Goal: Transaction & Acquisition: Purchase product/service

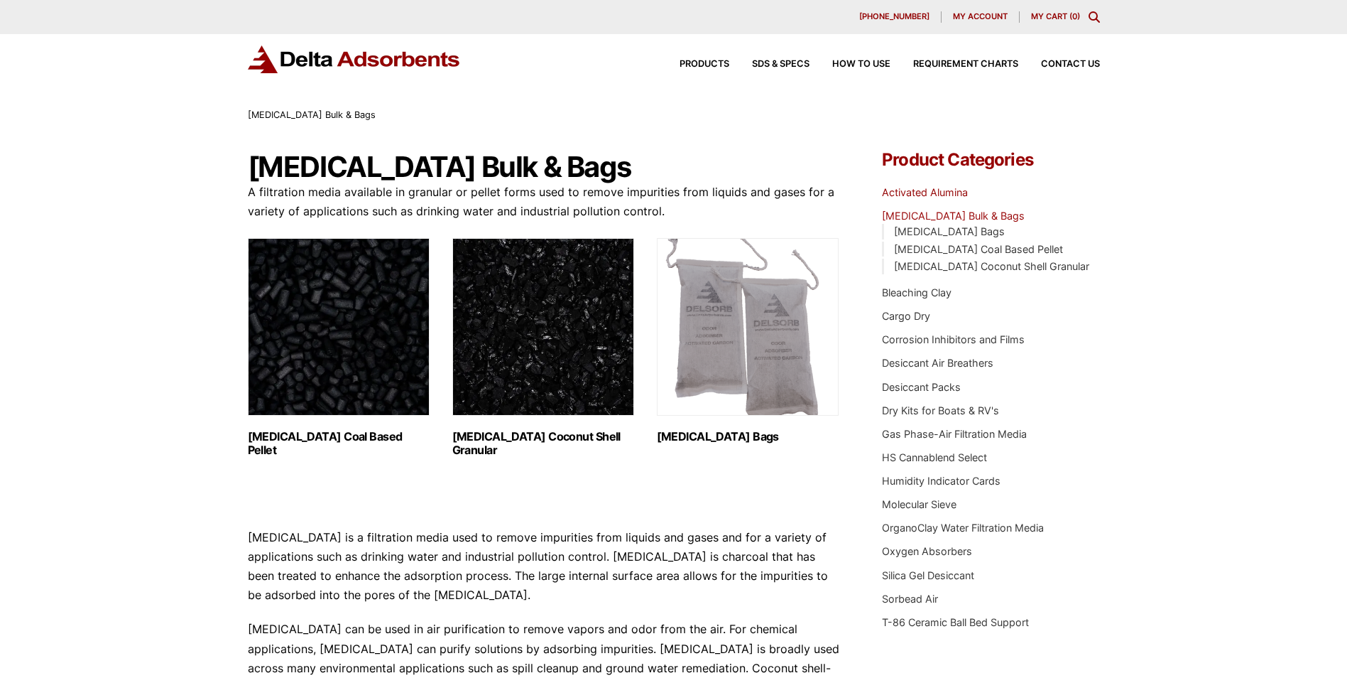
click at [946, 192] on link "Activated Alumina" at bounding box center [925, 192] width 86 height 12
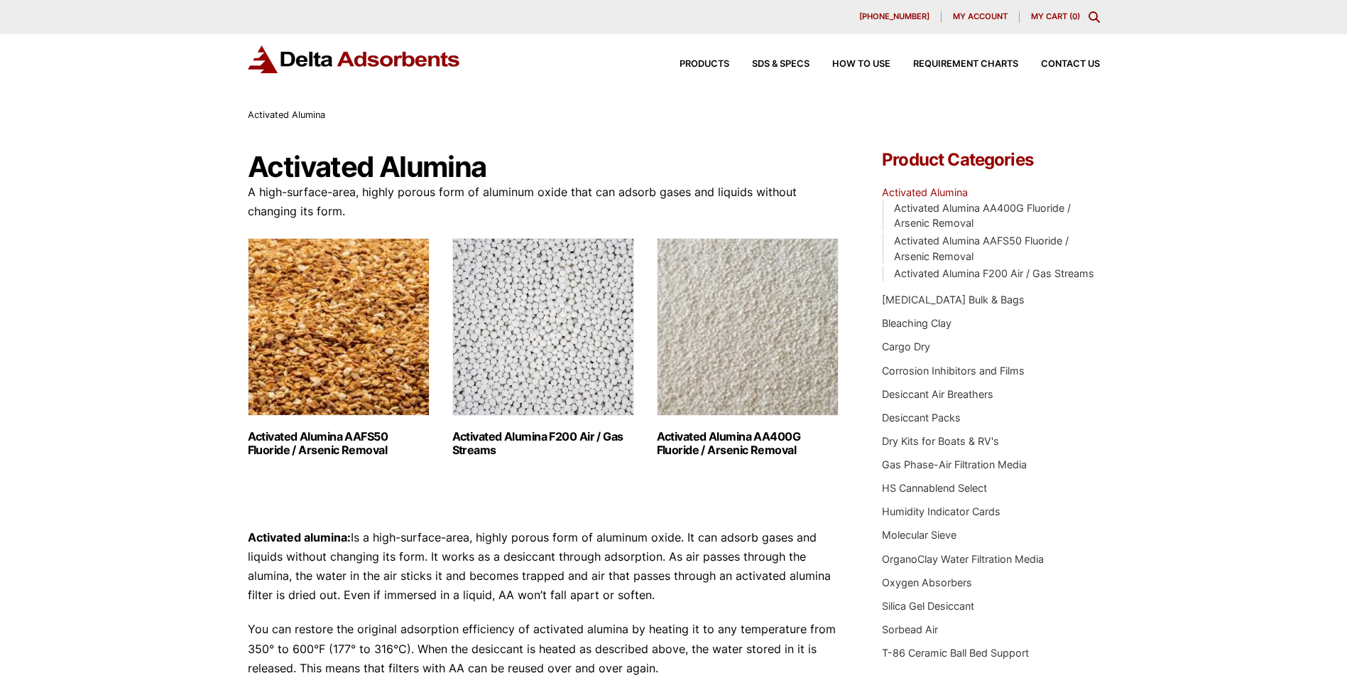
click at [580, 383] on img "Visit product category Activated Alumina F200 Air / Gas Streams" at bounding box center [543, 327] width 182 height 178
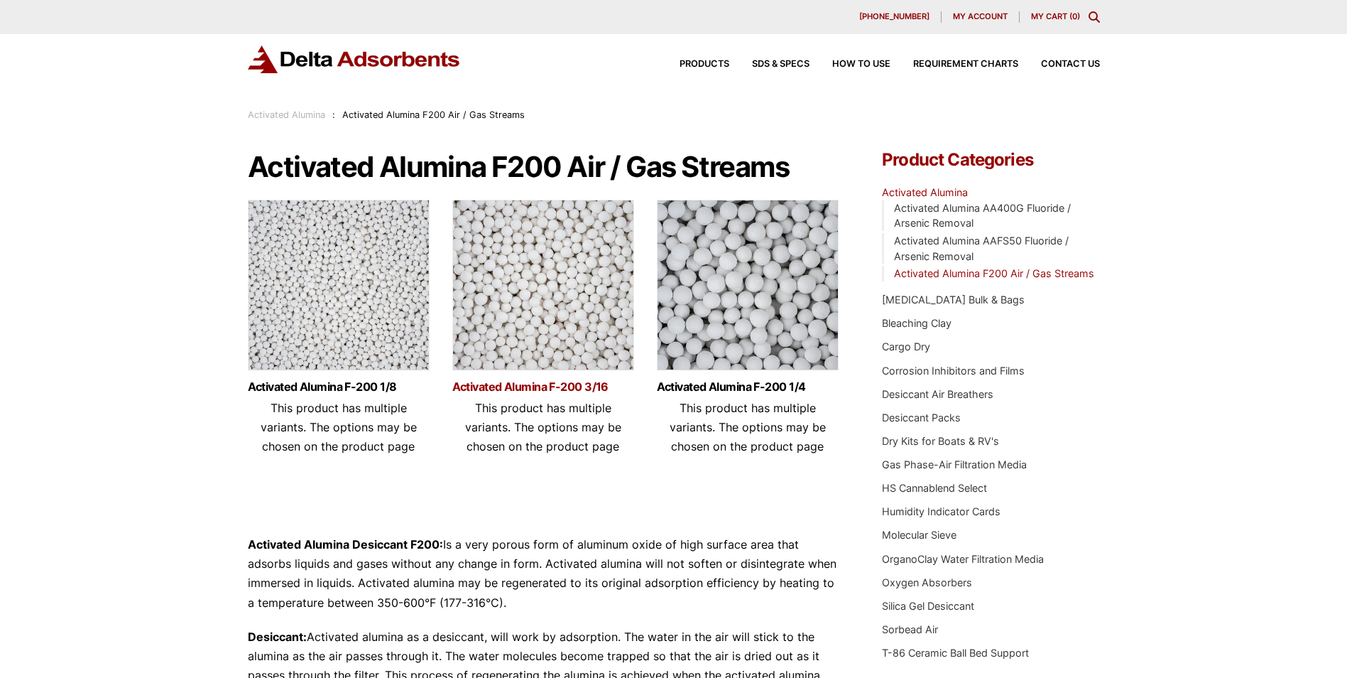
click at [562, 386] on link "Activated Alumina F-200 3/16" at bounding box center [543, 387] width 182 height 12
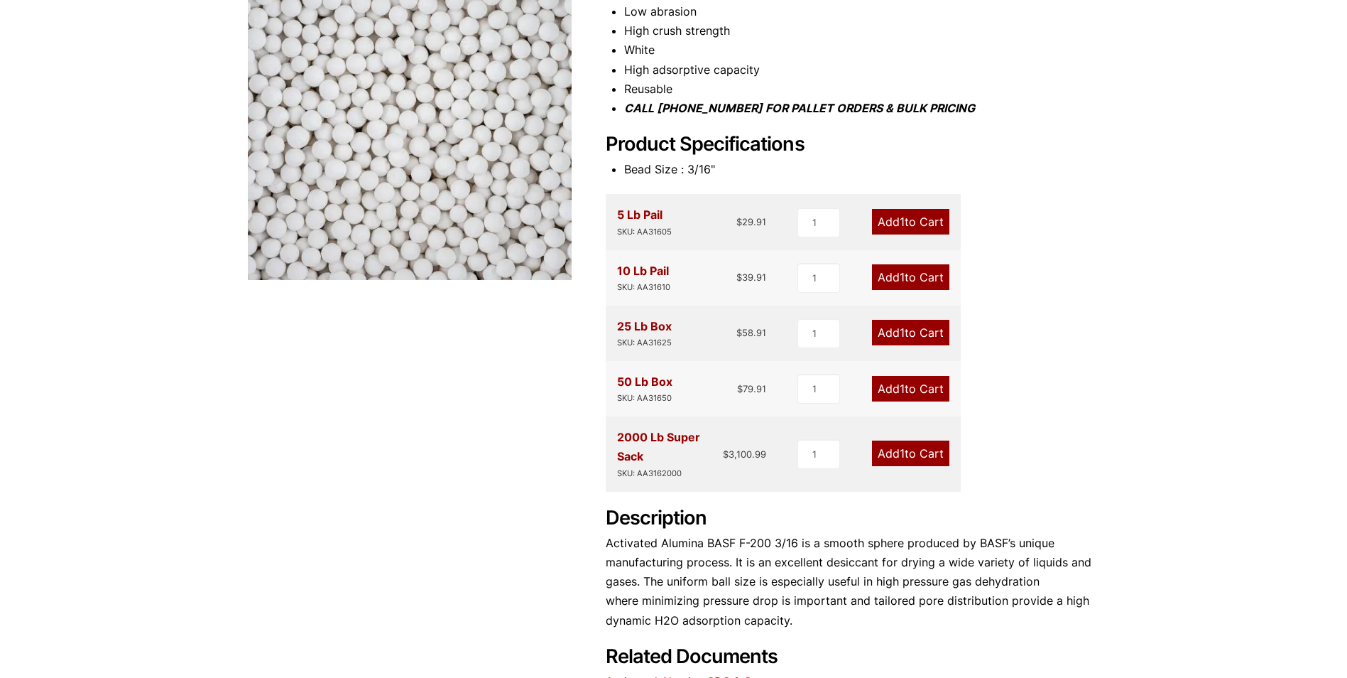
scroll to position [284, 0]
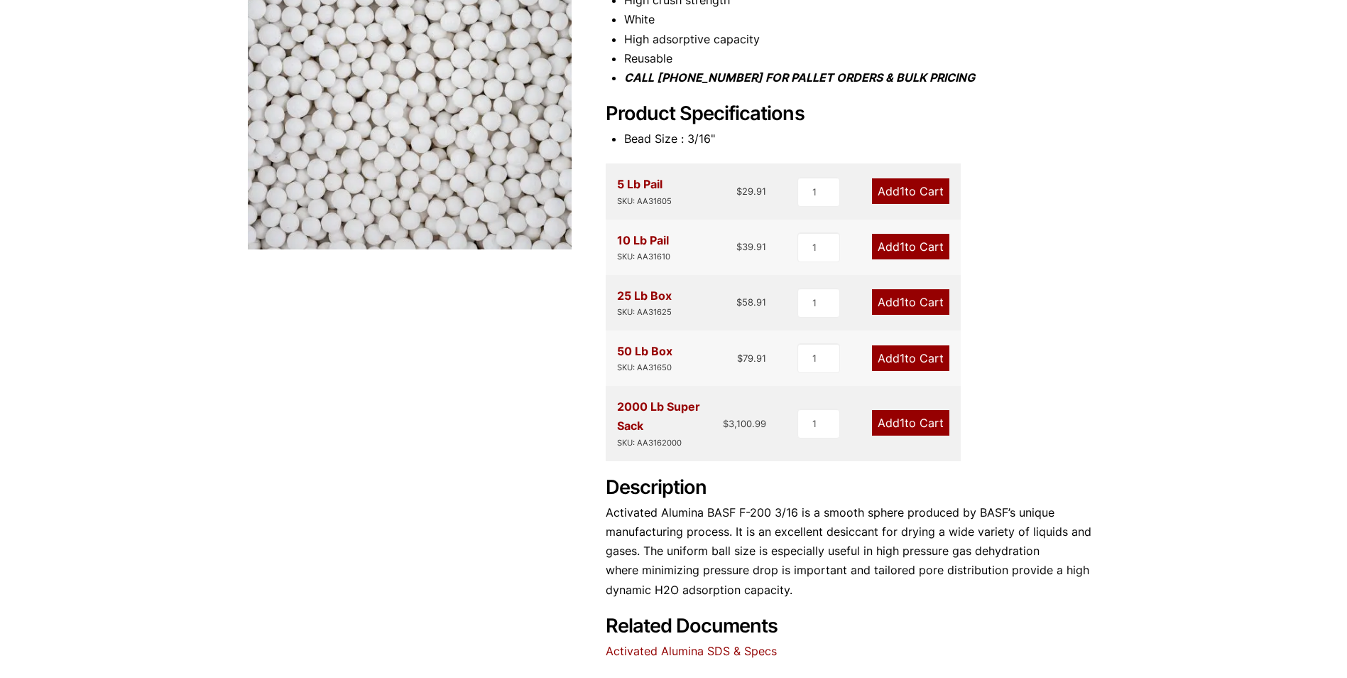
click at [867, 449] on div "2000 Lb Super Sack SKU: AA3162000 $ 3,100.99 1 Add 1 to Cart" at bounding box center [783, 423] width 355 height 75
click at [904, 420] on link "Add 1 to Cart" at bounding box center [910, 423] width 77 height 26
click at [902, 418] on span "1" at bounding box center [902, 423] width 5 height 14
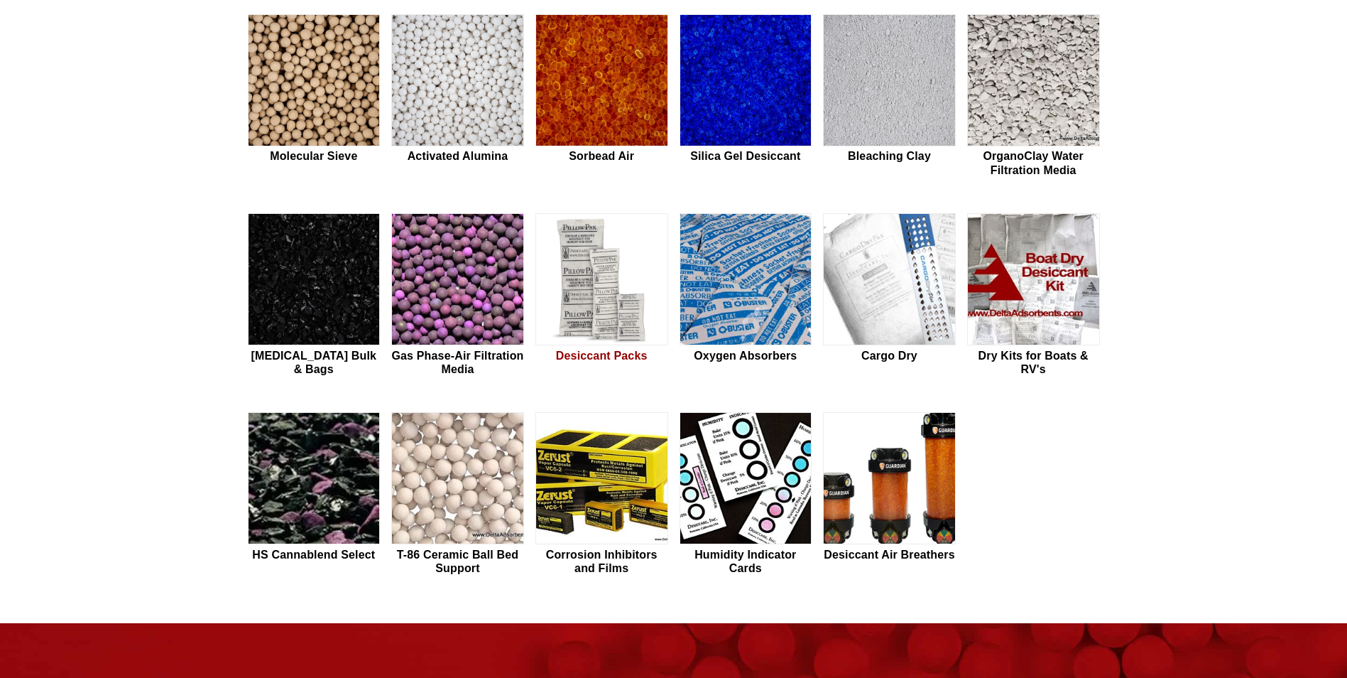
scroll to position [426, 0]
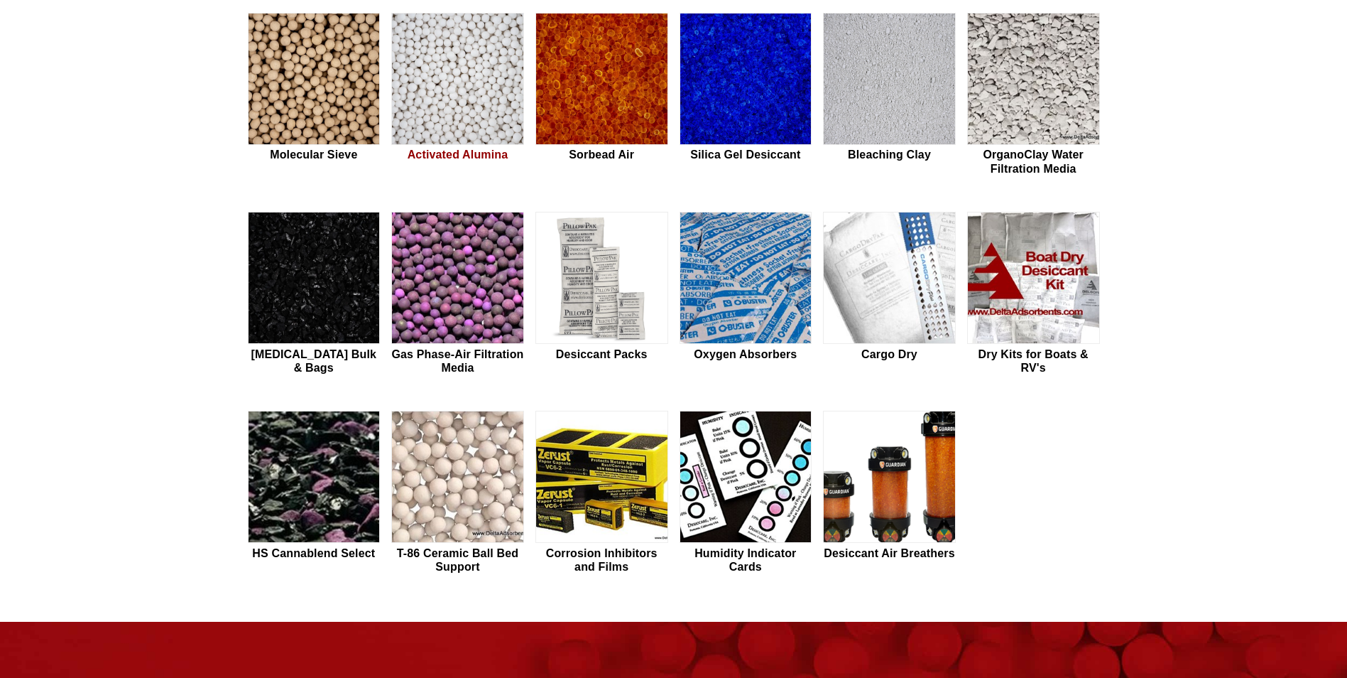
click at [438, 82] on img at bounding box center [457, 79] width 131 height 132
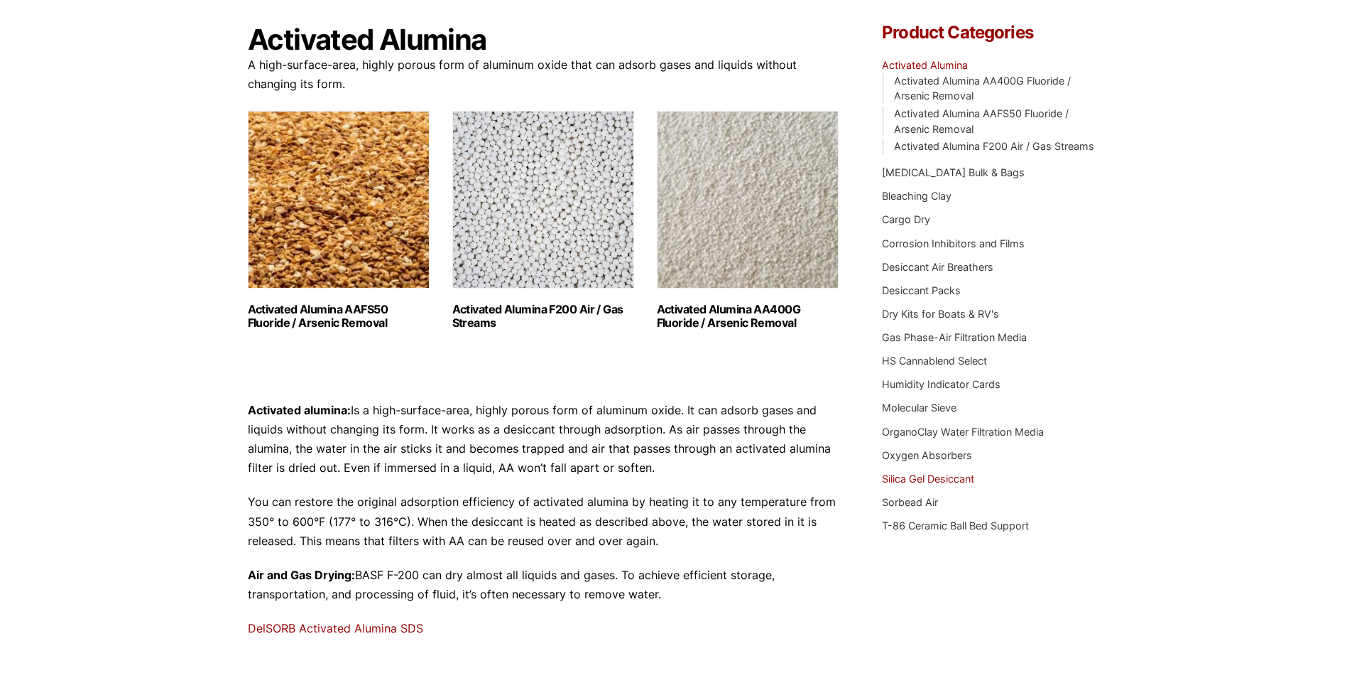
scroll to position [71, 0]
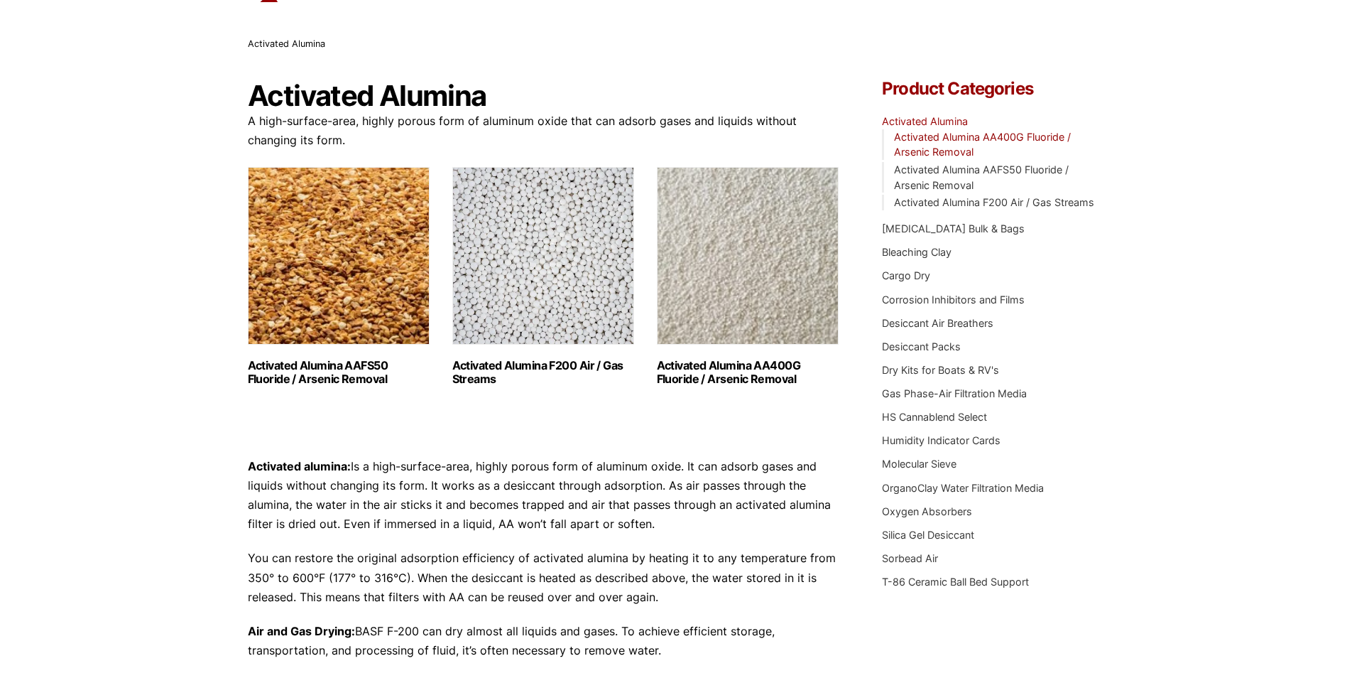
click at [974, 141] on link "Activated Alumina AA400G Fluoride / Arsenic Removal" at bounding box center [982, 145] width 177 height 28
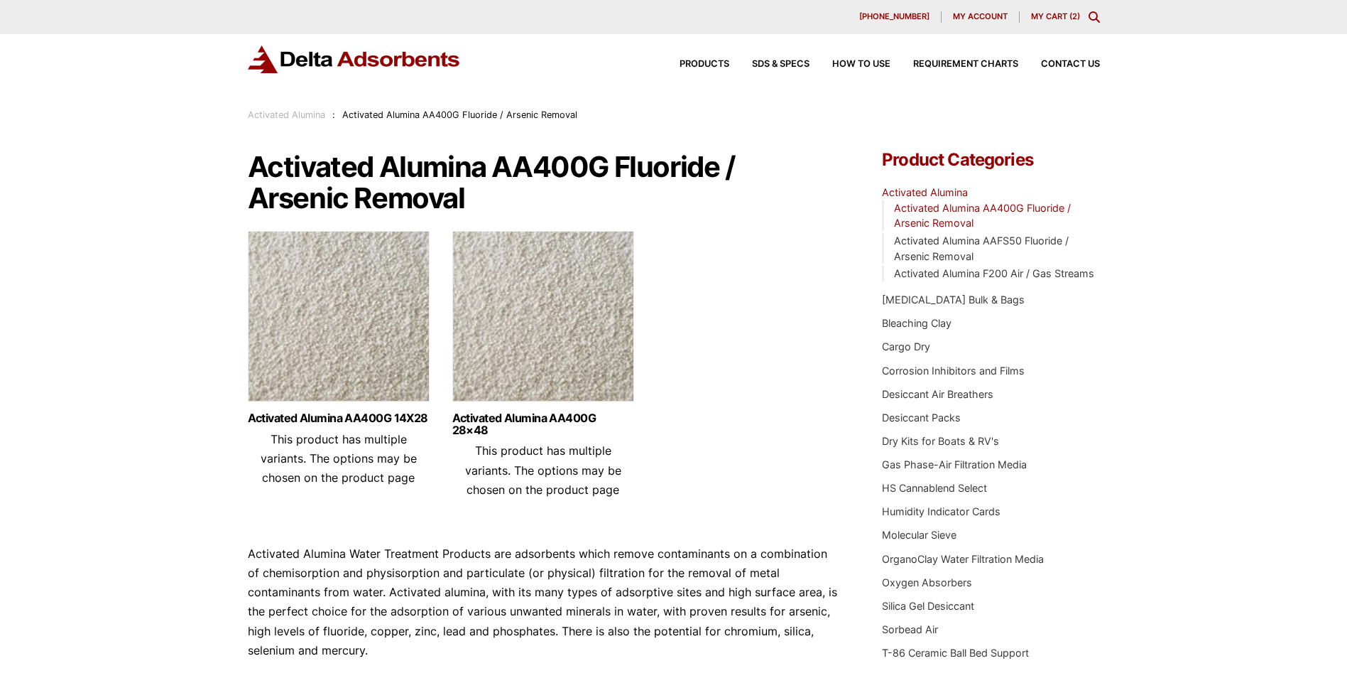
click at [962, 248] on li "Activated Alumina AAFS50 Fluoride / Arsenic Removal" at bounding box center [990, 248] width 217 height 31
click at [968, 238] on link "Activated Alumina AAFS50 Fluoride / Arsenic Removal" at bounding box center [981, 248] width 175 height 28
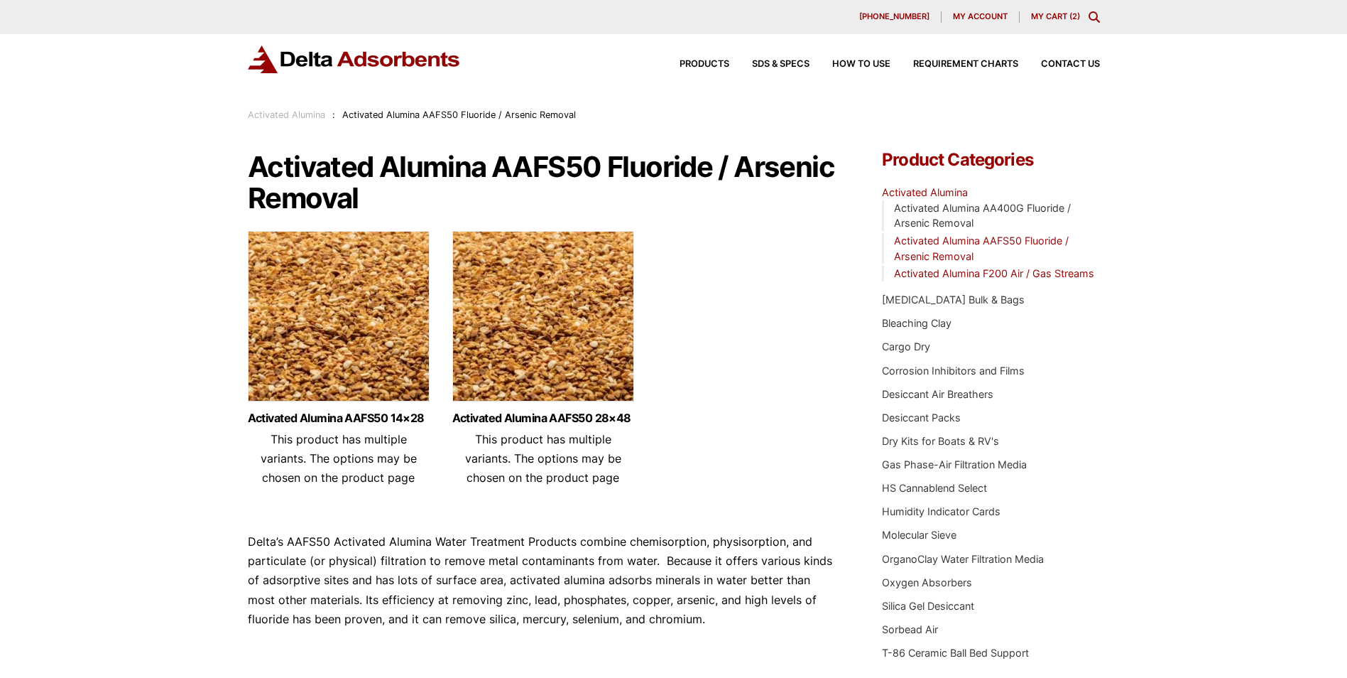
click at [974, 273] on link "Activated Alumina F200 Air / Gas Streams" at bounding box center [994, 273] width 200 height 12
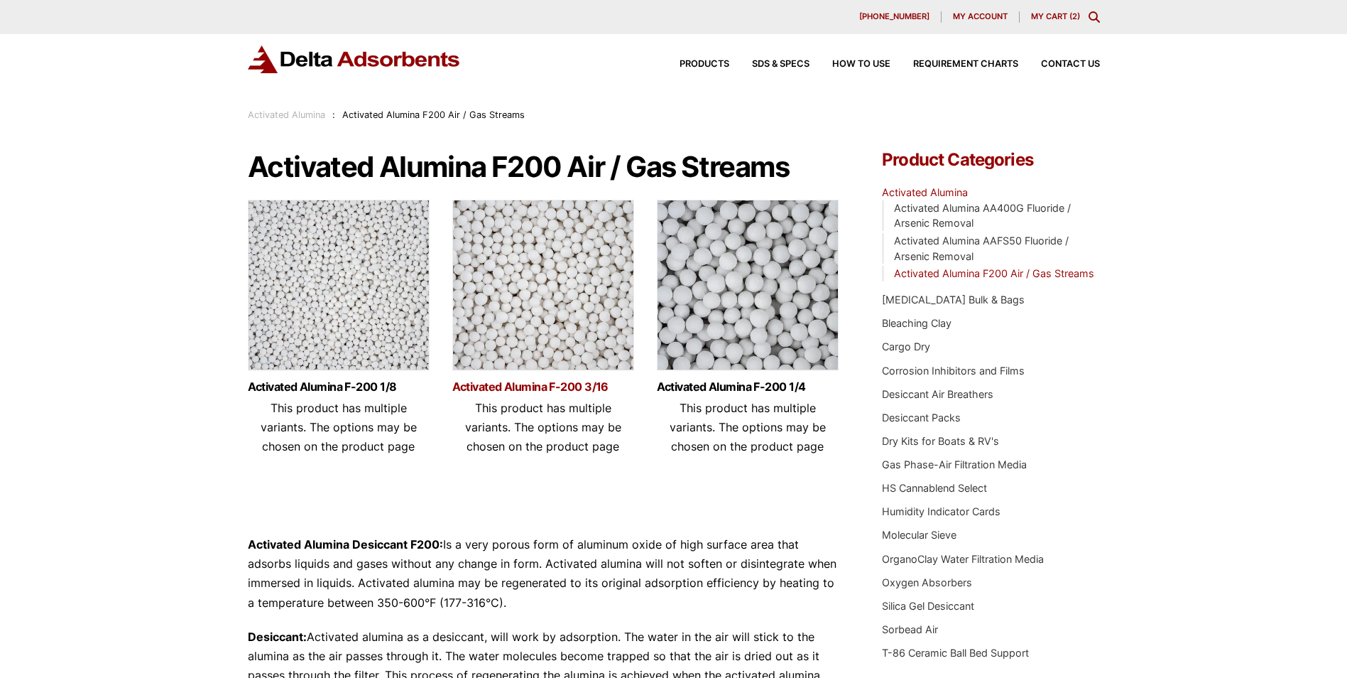
click at [553, 383] on link "Activated Alumina F-200 3/16" at bounding box center [543, 387] width 182 height 12
click at [942, 300] on link "Activated Carbon Bulk & Bags" at bounding box center [953, 299] width 143 height 12
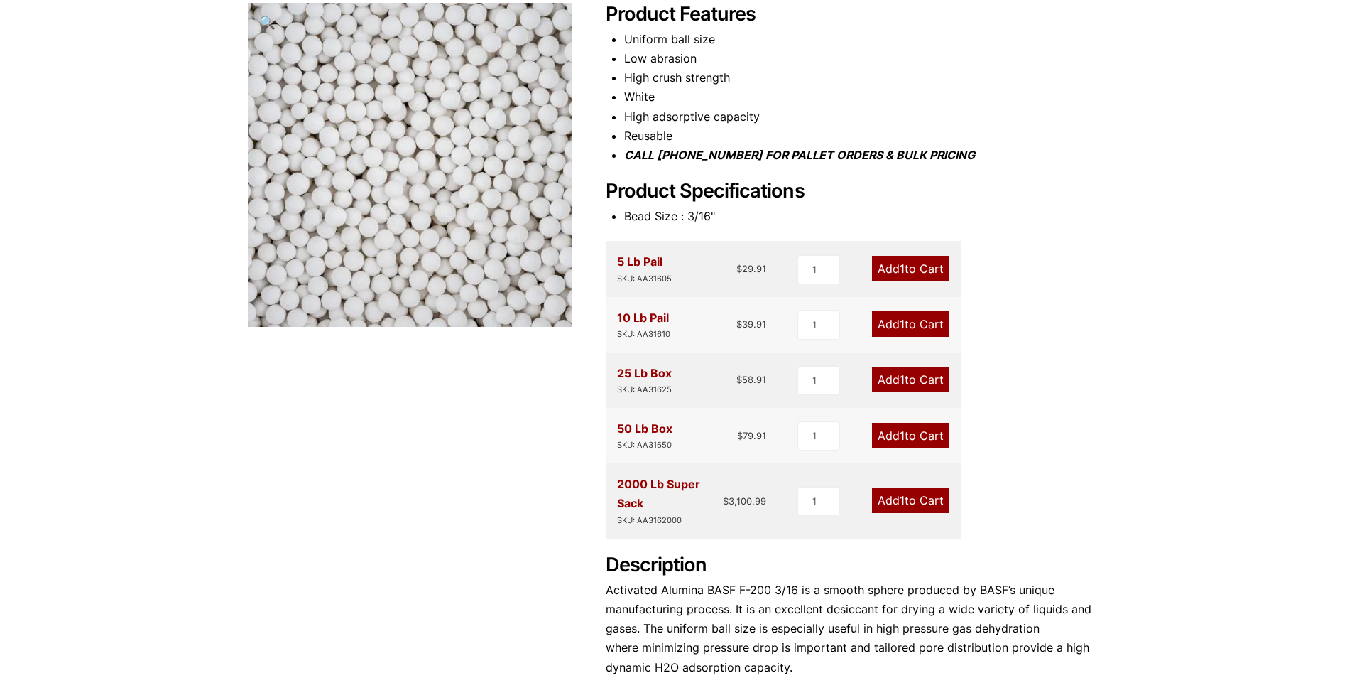
scroll to position [213, 0]
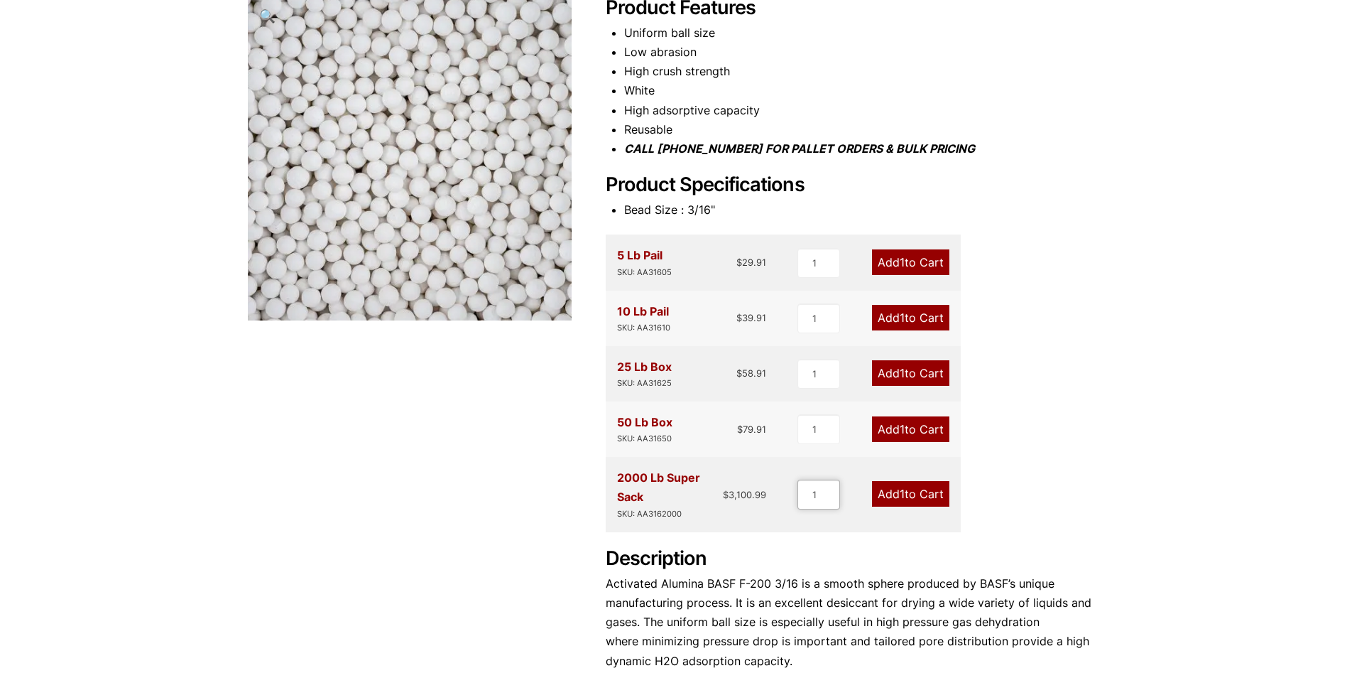
click at [815, 497] on input "1" at bounding box center [819, 494] width 43 height 30
click at [831, 493] on input "2" at bounding box center [818, 494] width 43 height 30
click at [831, 493] on input "3" at bounding box center [818, 494] width 43 height 30
type input "4"
click at [831, 493] on input "4" at bounding box center [818, 494] width 43 height 30
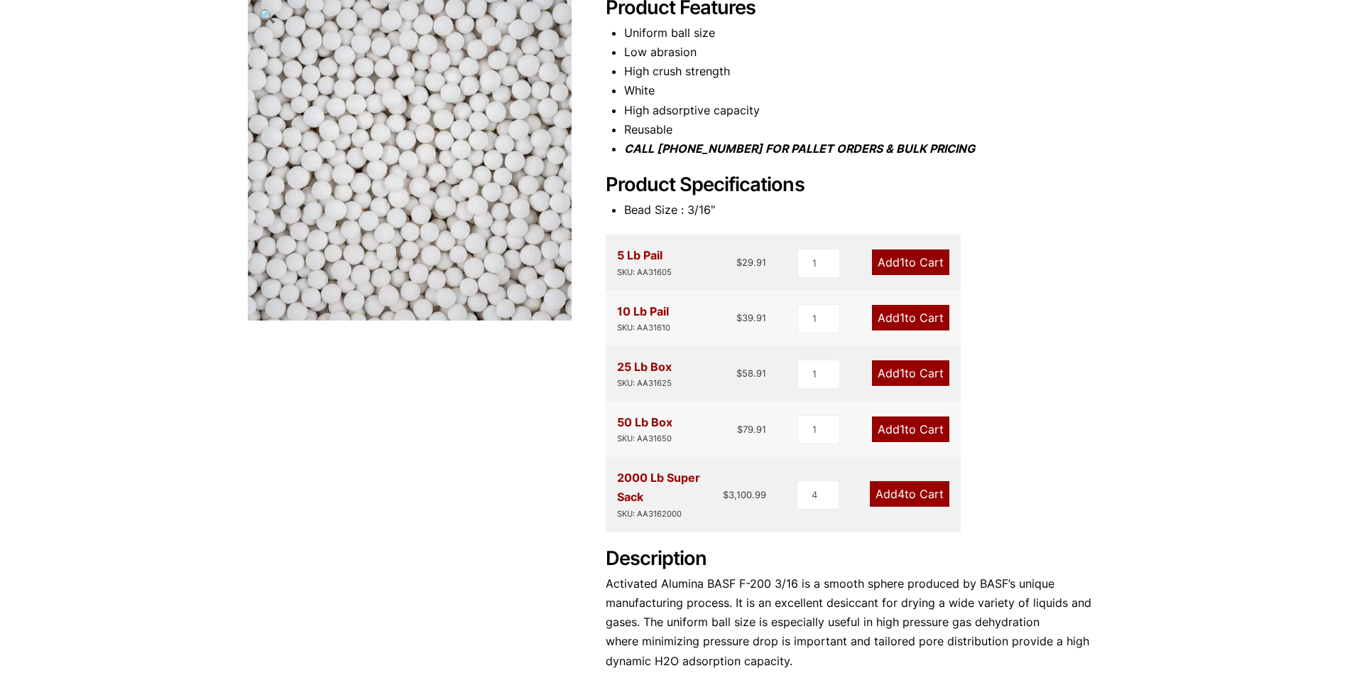
click at [884, 489] on link "Add 4 to Cart" at bounding box center [910, 494] width 80 height 26
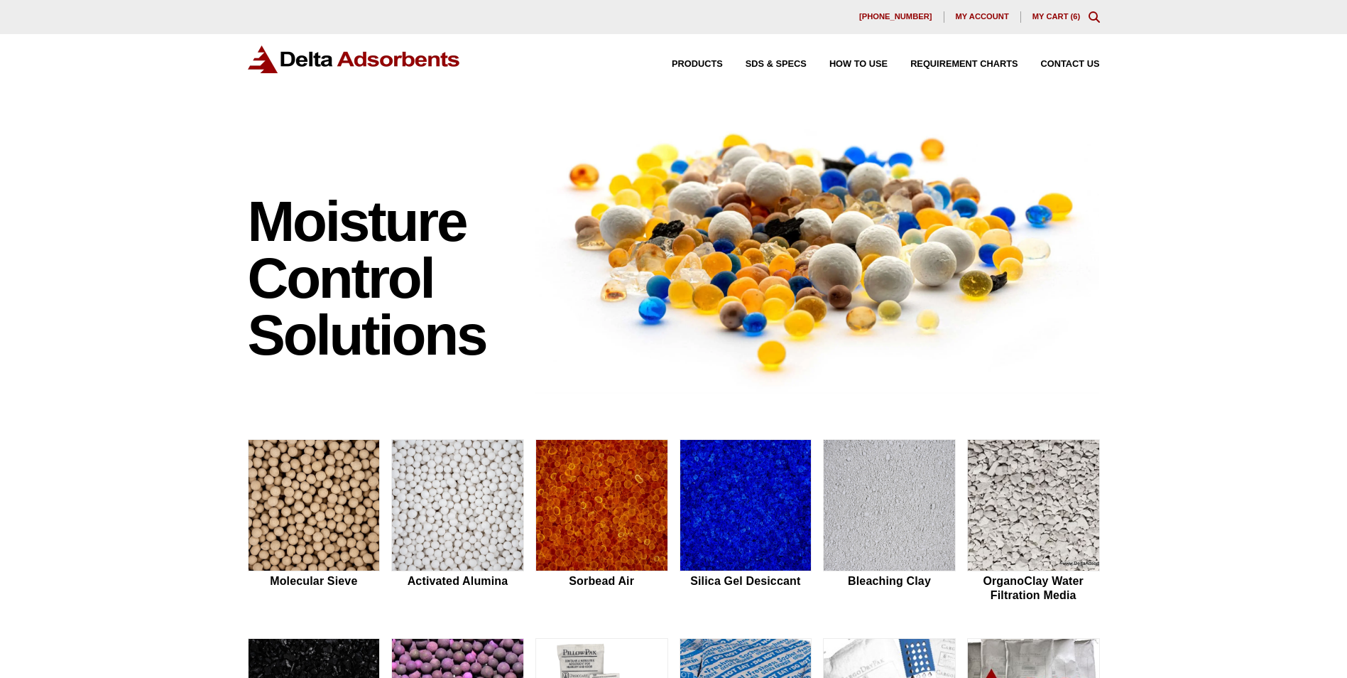
click at [1056, 17] on link "My Cart ( 6 )" at bounding box center [1057, 16] width 48 height 9
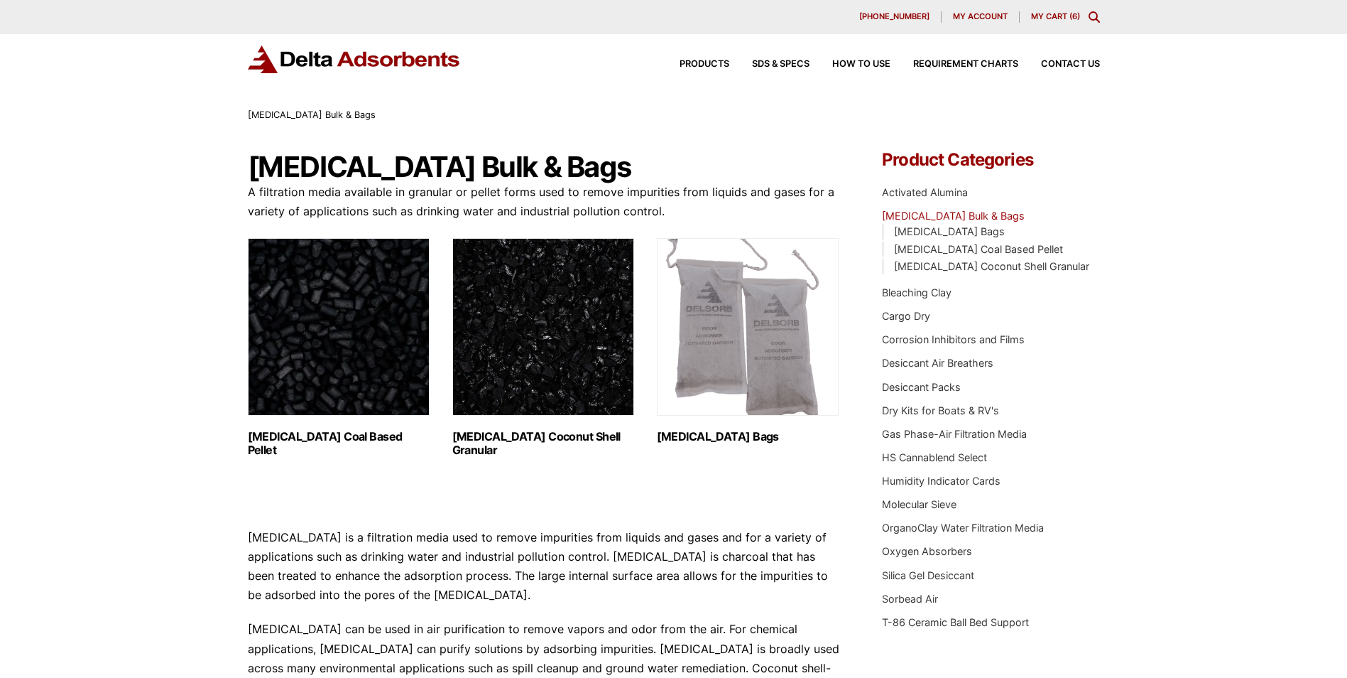
click at [359, 350] on img "Visit product category Activated Carbon Coal Based Pellet" at bounding box center [339, 327] width 182 height 178
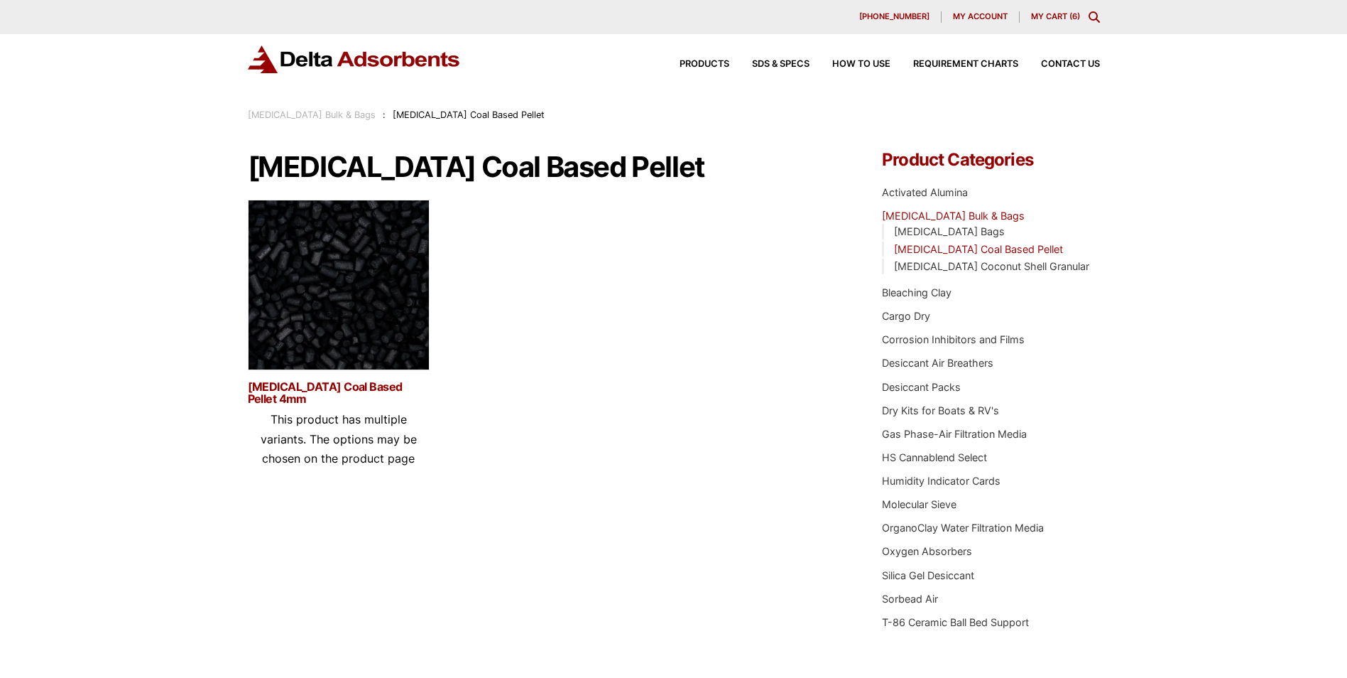
click at [357, 389] on link "[MEDICAL_DATA] Coal Based Pellet 4mm" at bounding box center [339, 393] width 182 height 24
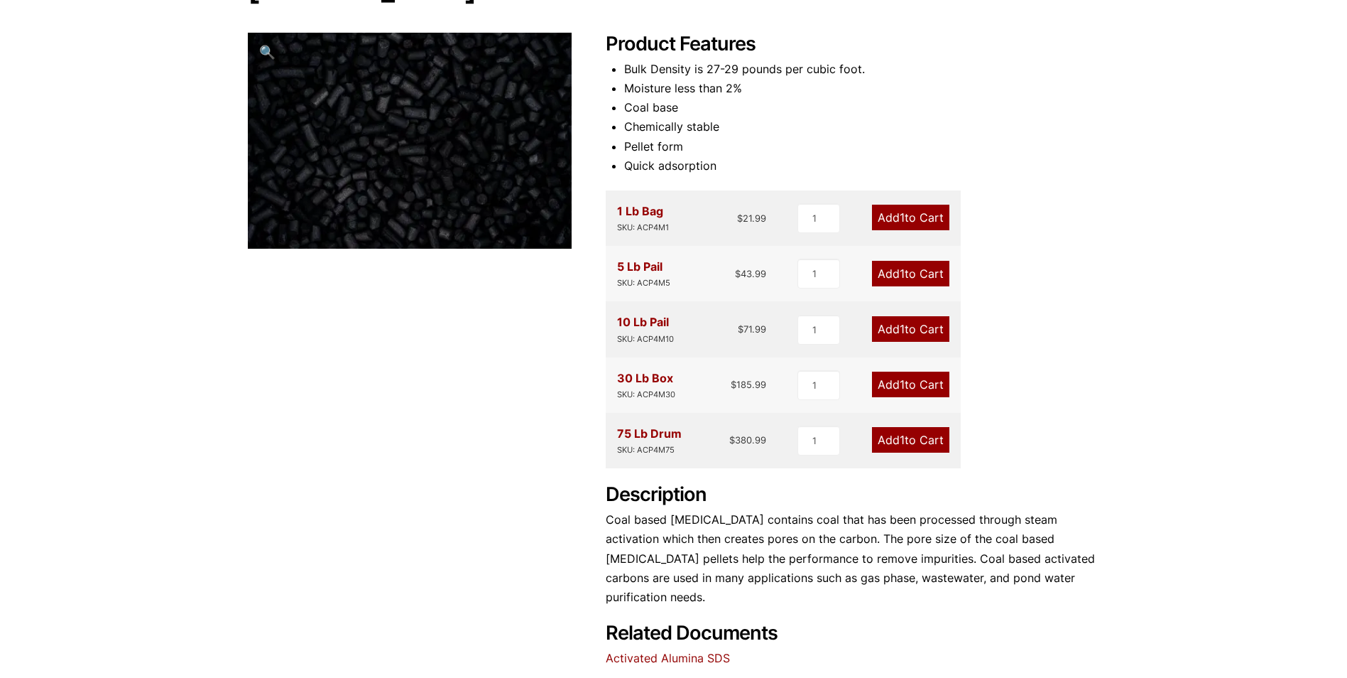
scroll to position [155, 0]
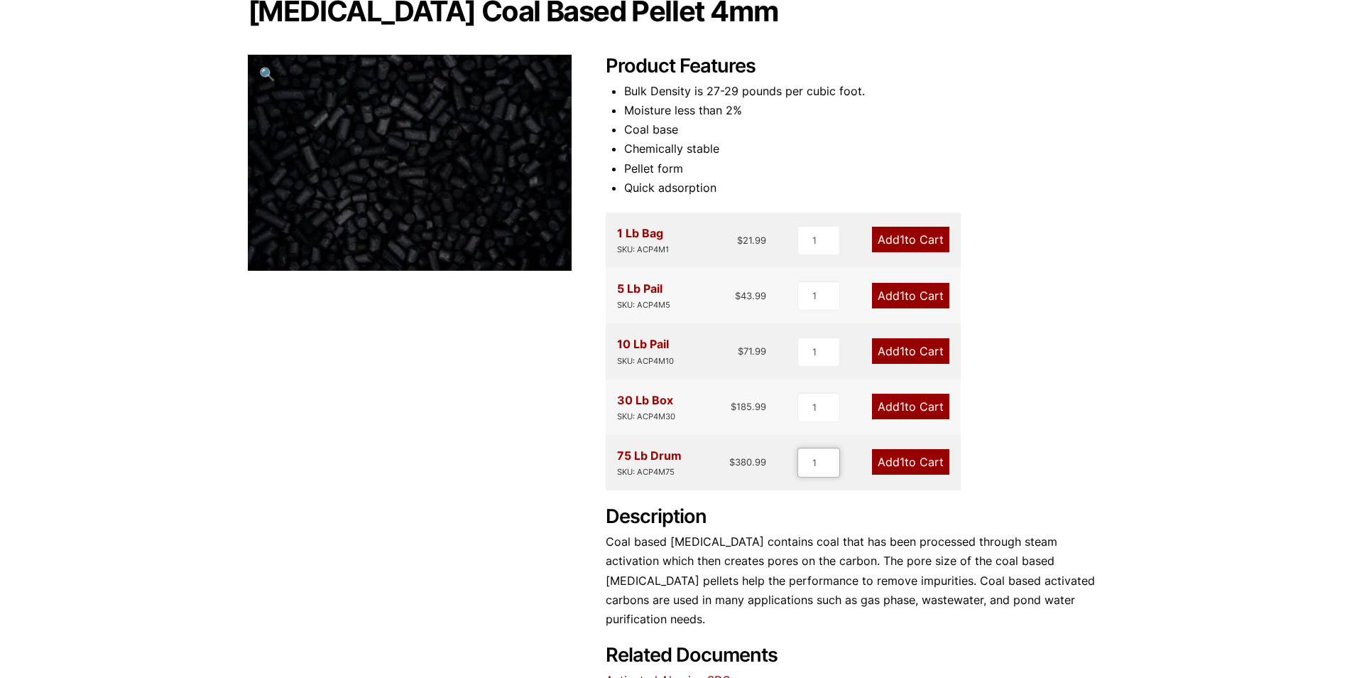
click at [820, 463] on input "1" at bounding box center [819, 462] width 43 height 30
type input "240"
click at [892, 461] on span "240" at bounding box center [894, 462] width 21 height 14
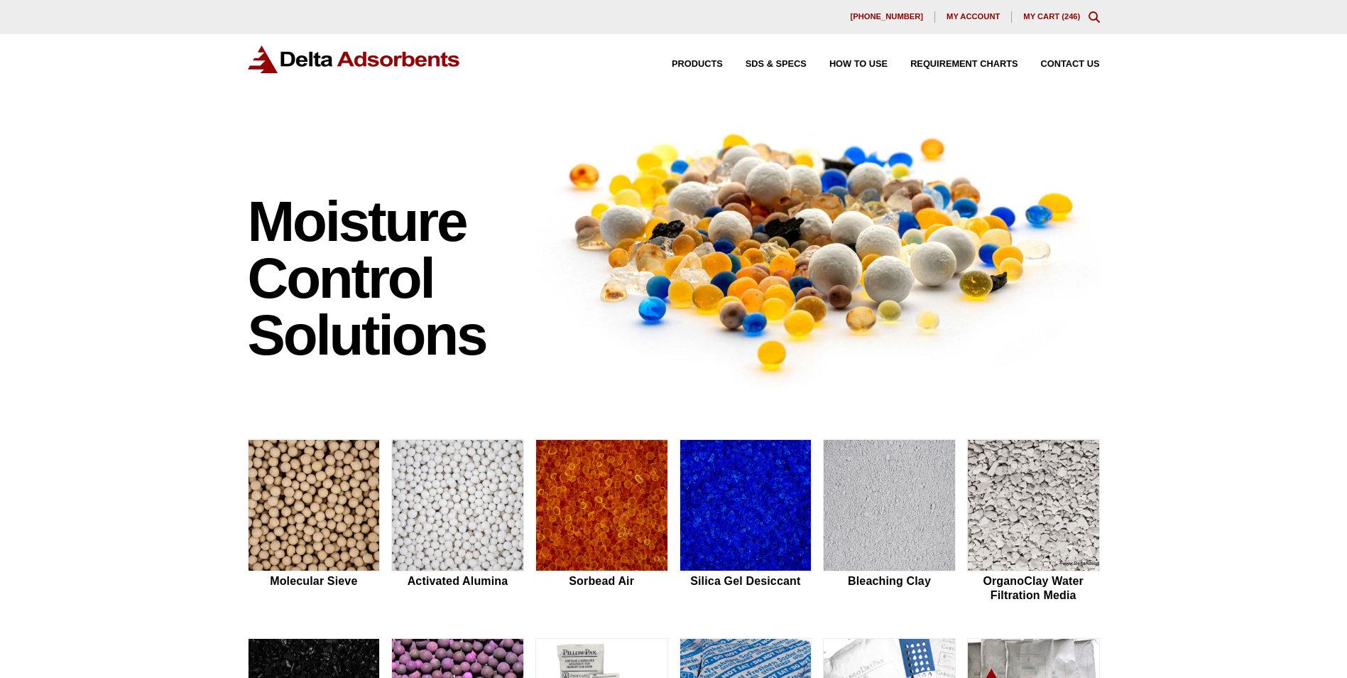
click at [1056, 17] on link "My Cart ( 246 )" at bounding box center [1052, 16] width 57 height 9
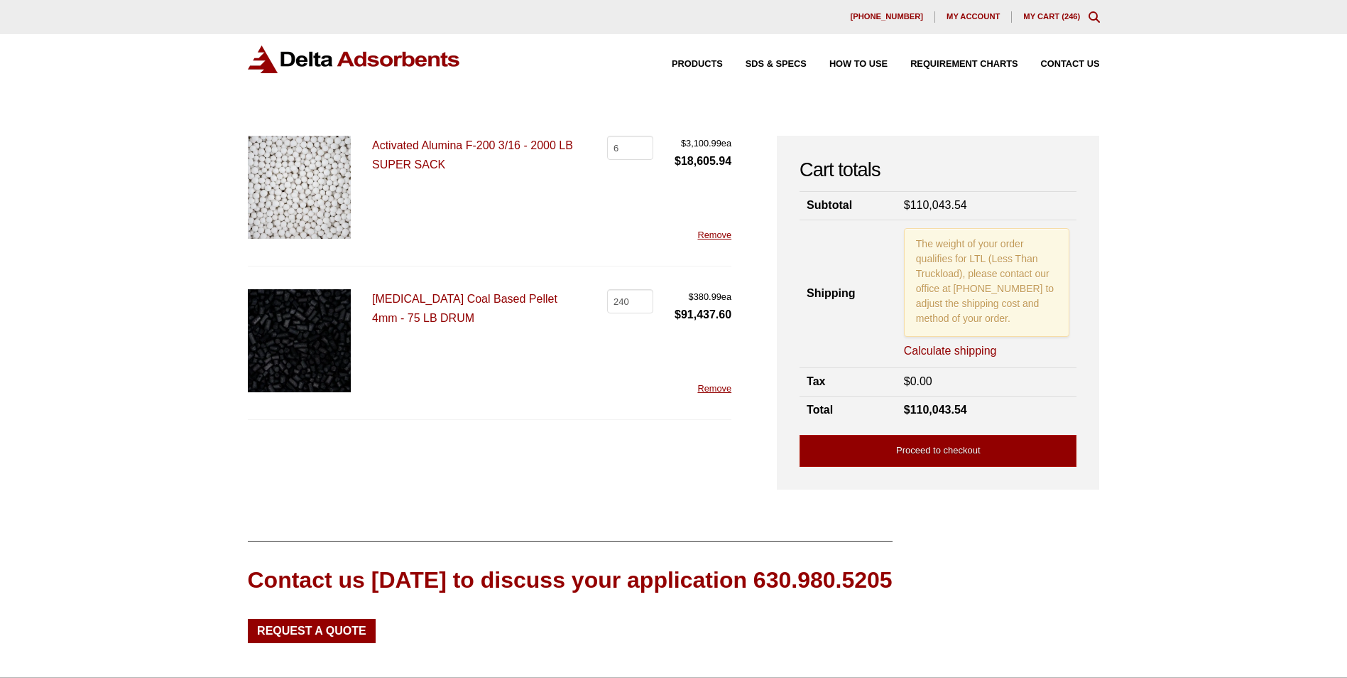
click at [720, 235] on link "Remove" at bounding box center [715, 234] width 34 height 11
